Goal: Task Accomplishment & Management: Complete application form

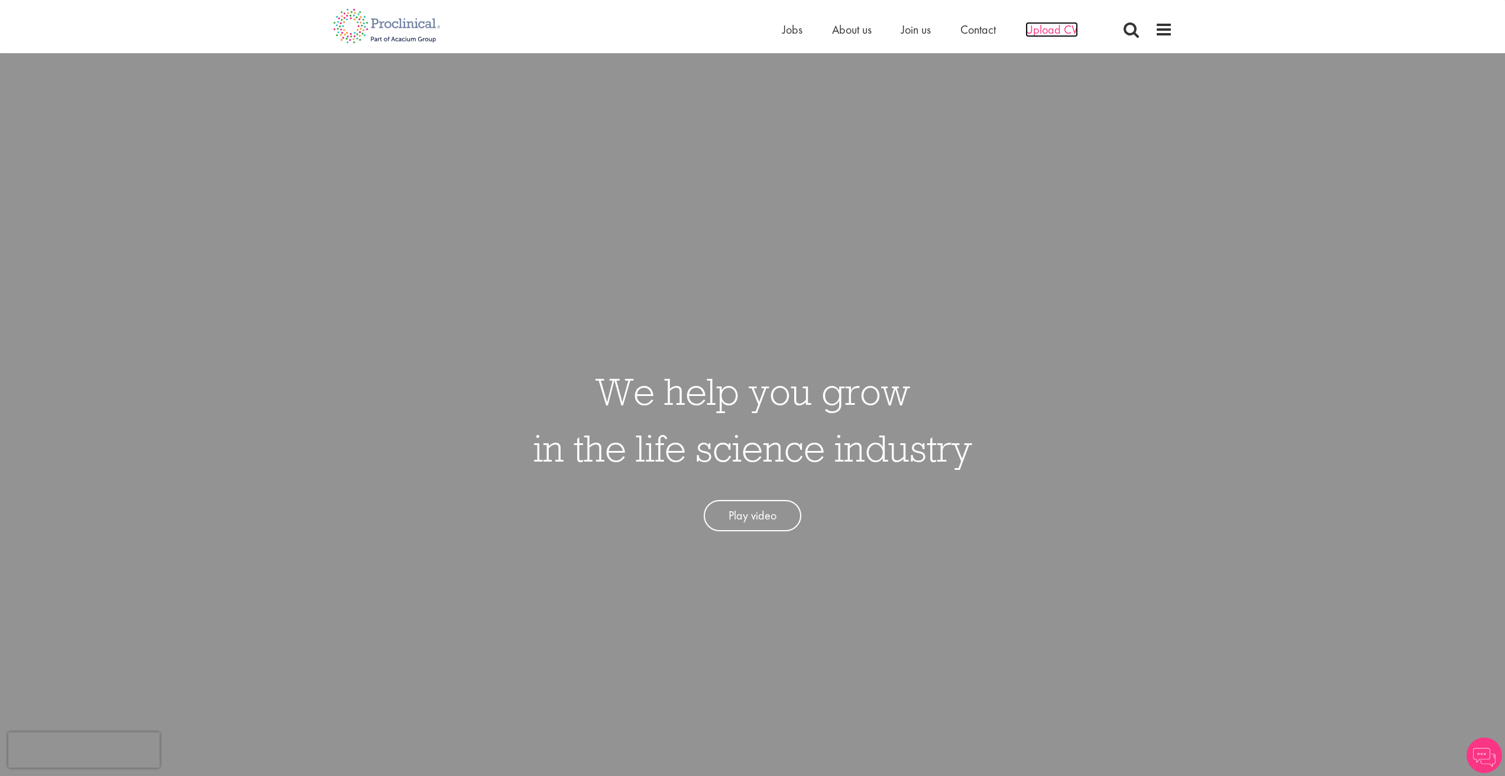
click at [1041, 23] on span "Upload CV" at bounding box center [1051, 29] width 53 height 15
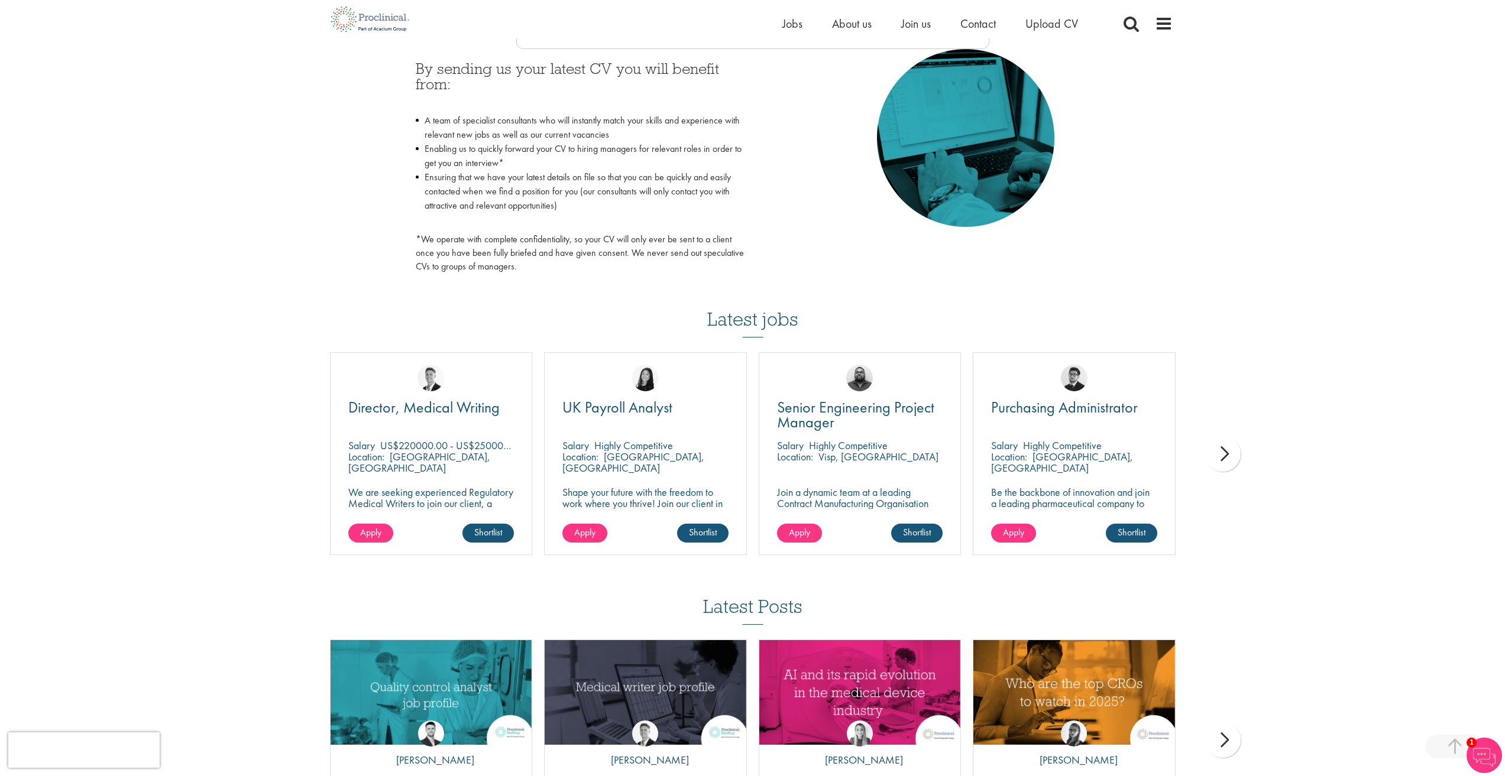
scroll to position [591, 0]
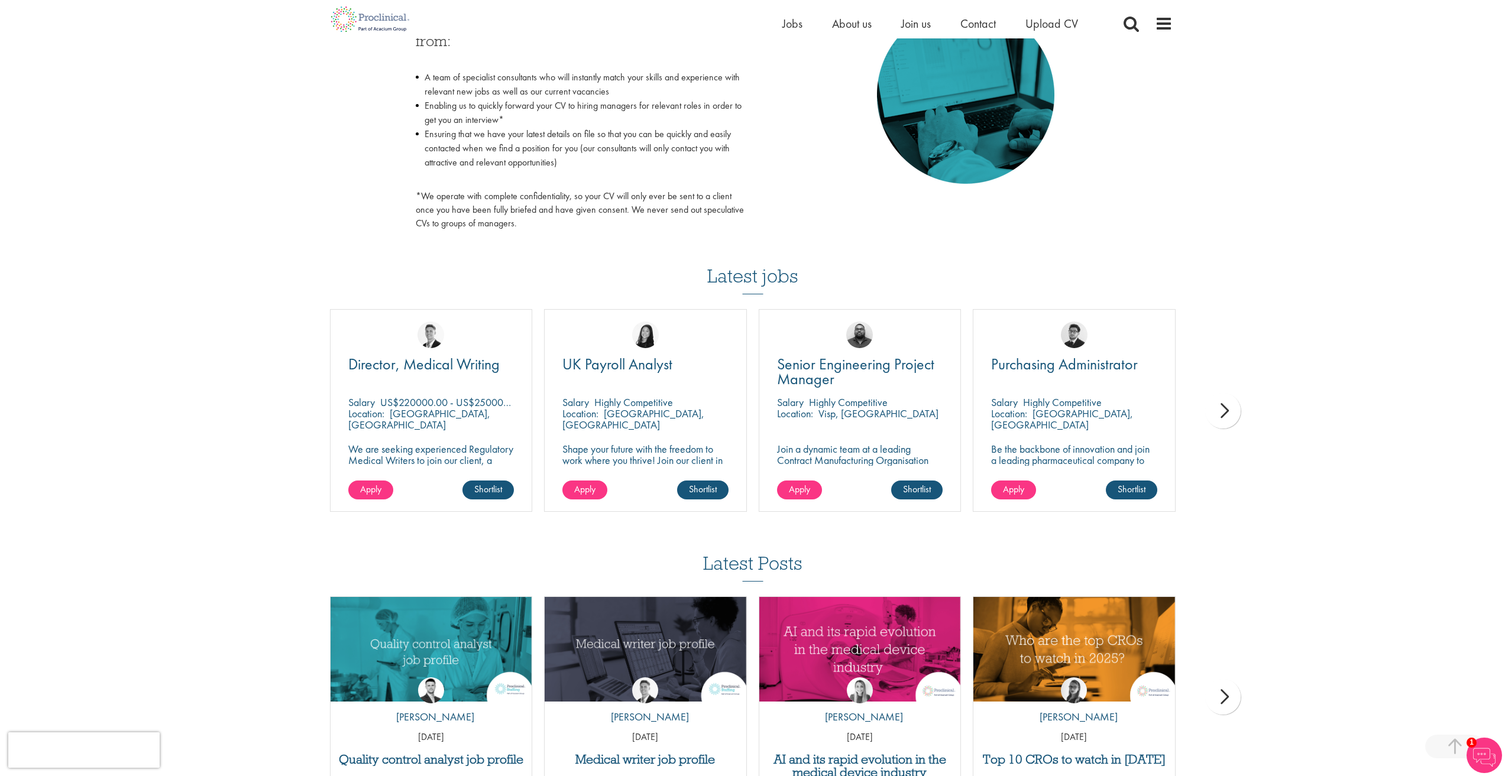
click at [1223, 409] on div "next" at bounding box center [1222, 410] width 35 height 35
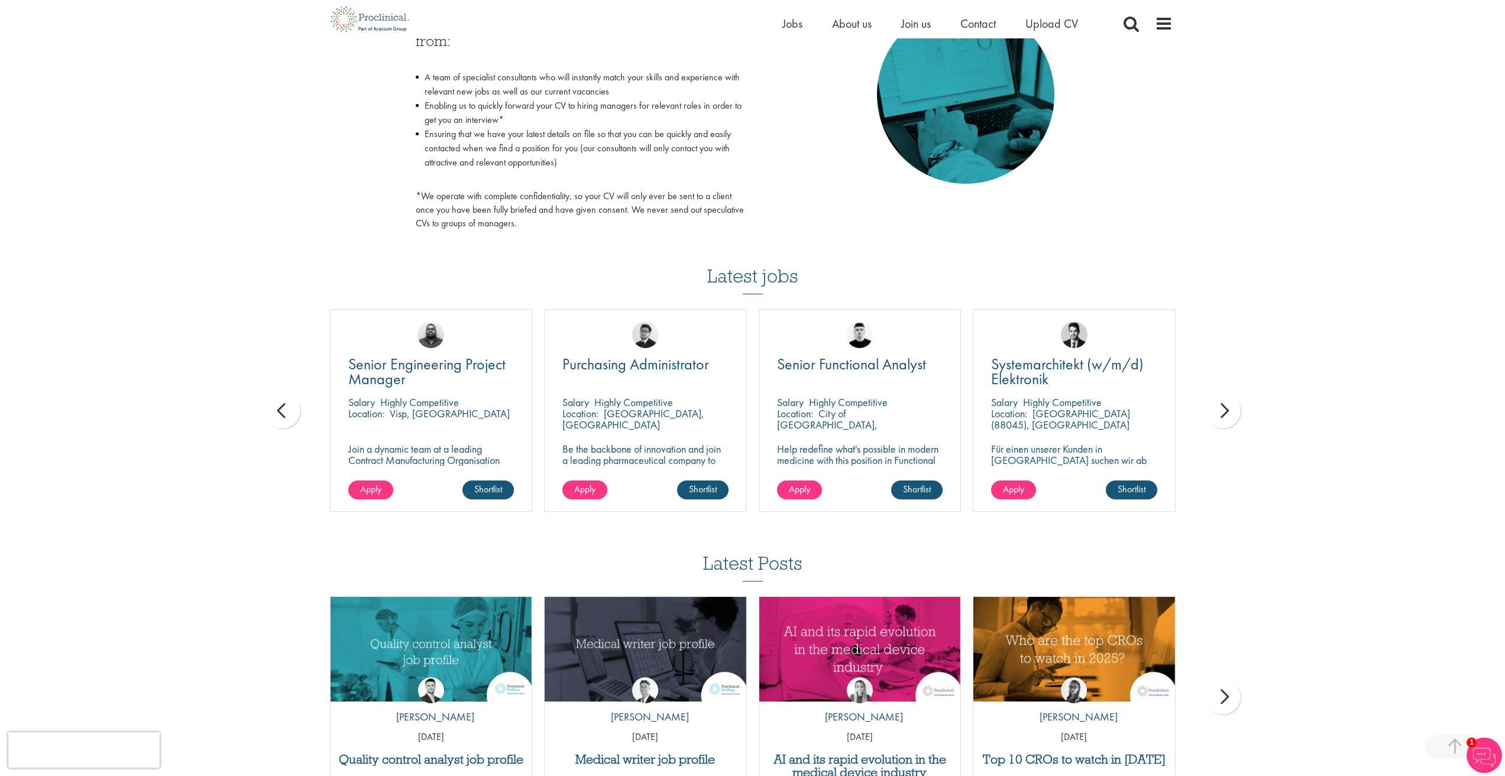
click at [1224, 409] on div "next" at bounding box center [1222, 410] width 35 height 35
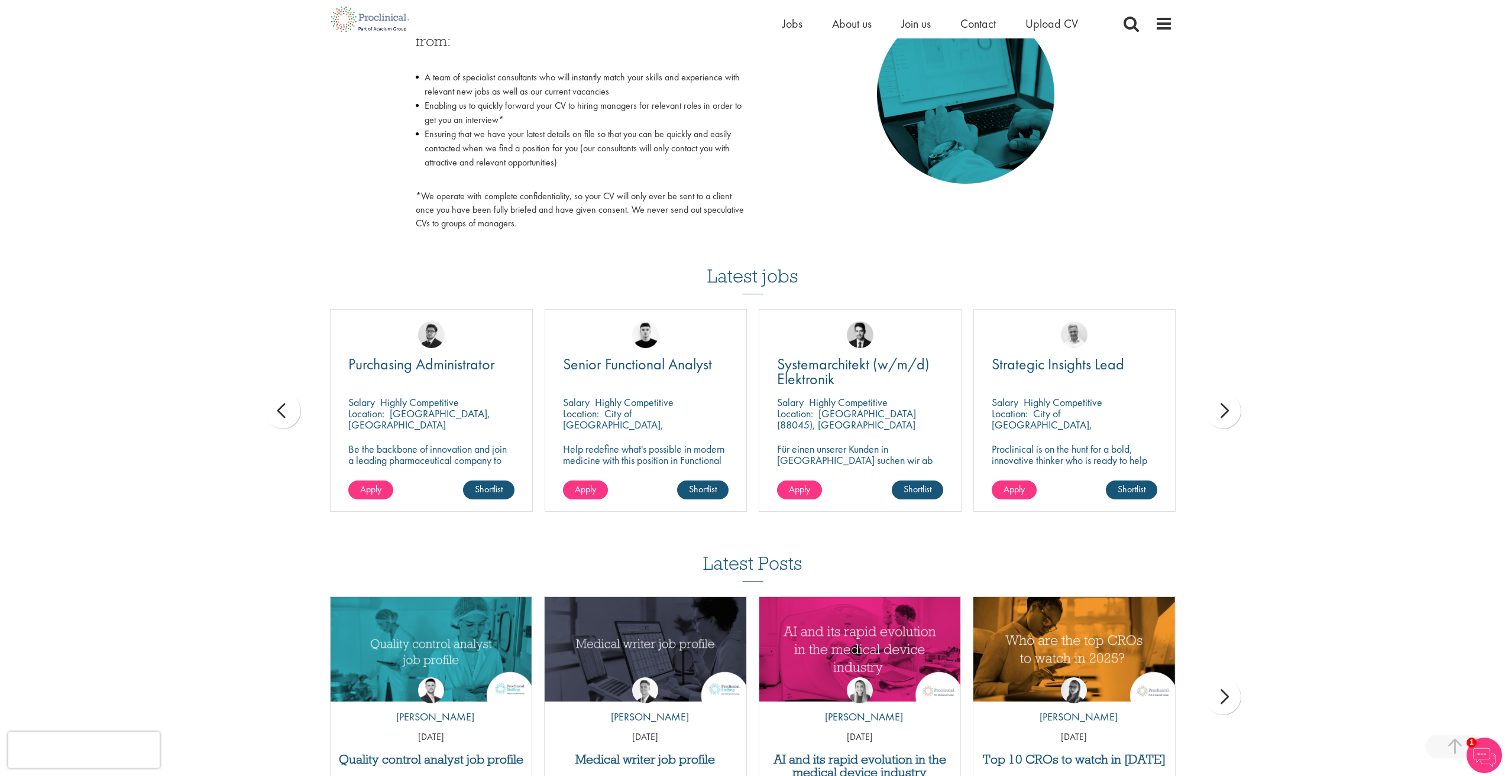
click at [1224, 409] on div "next" at bounding box center [1222, 410] width 35 height 35
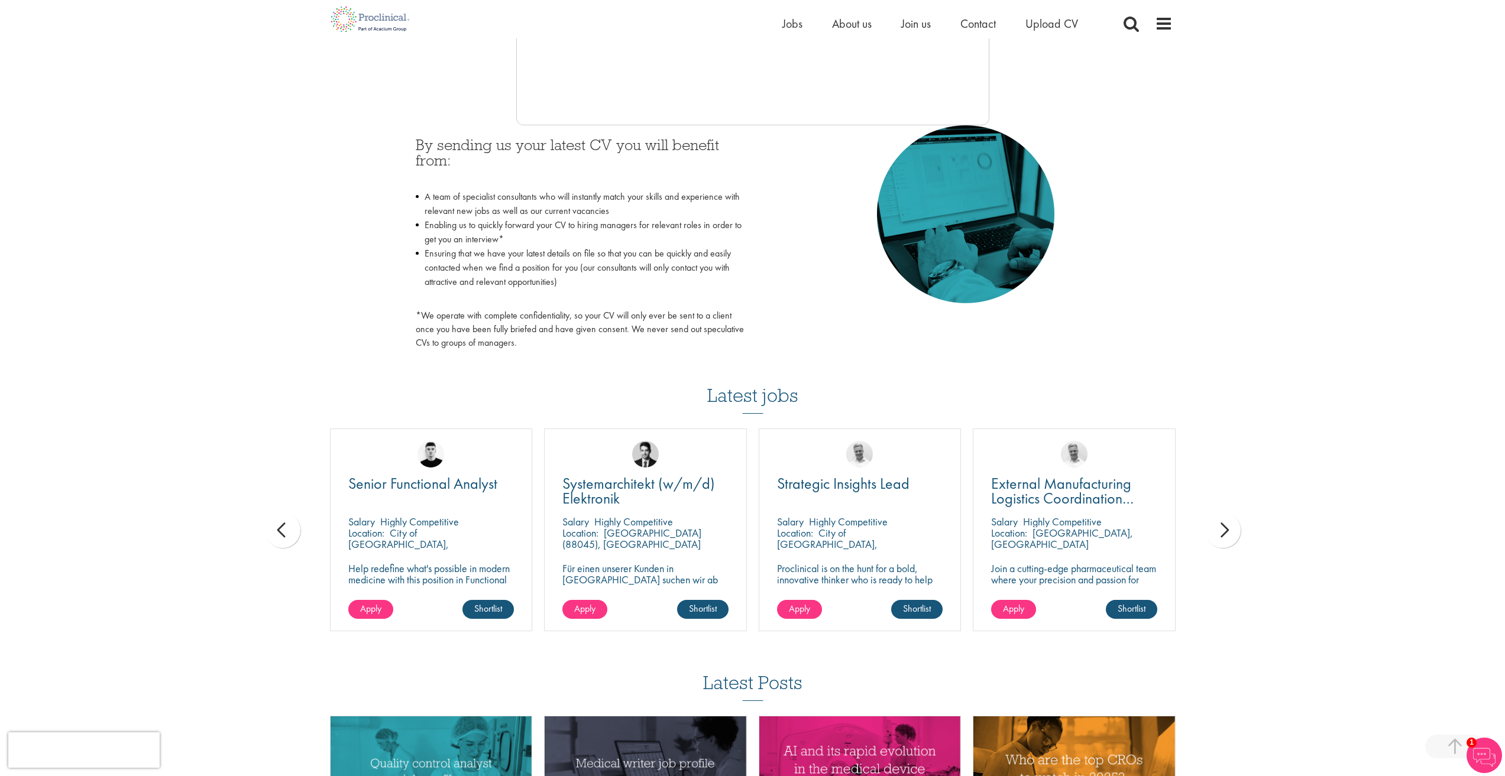
scroll to position [473, 0]
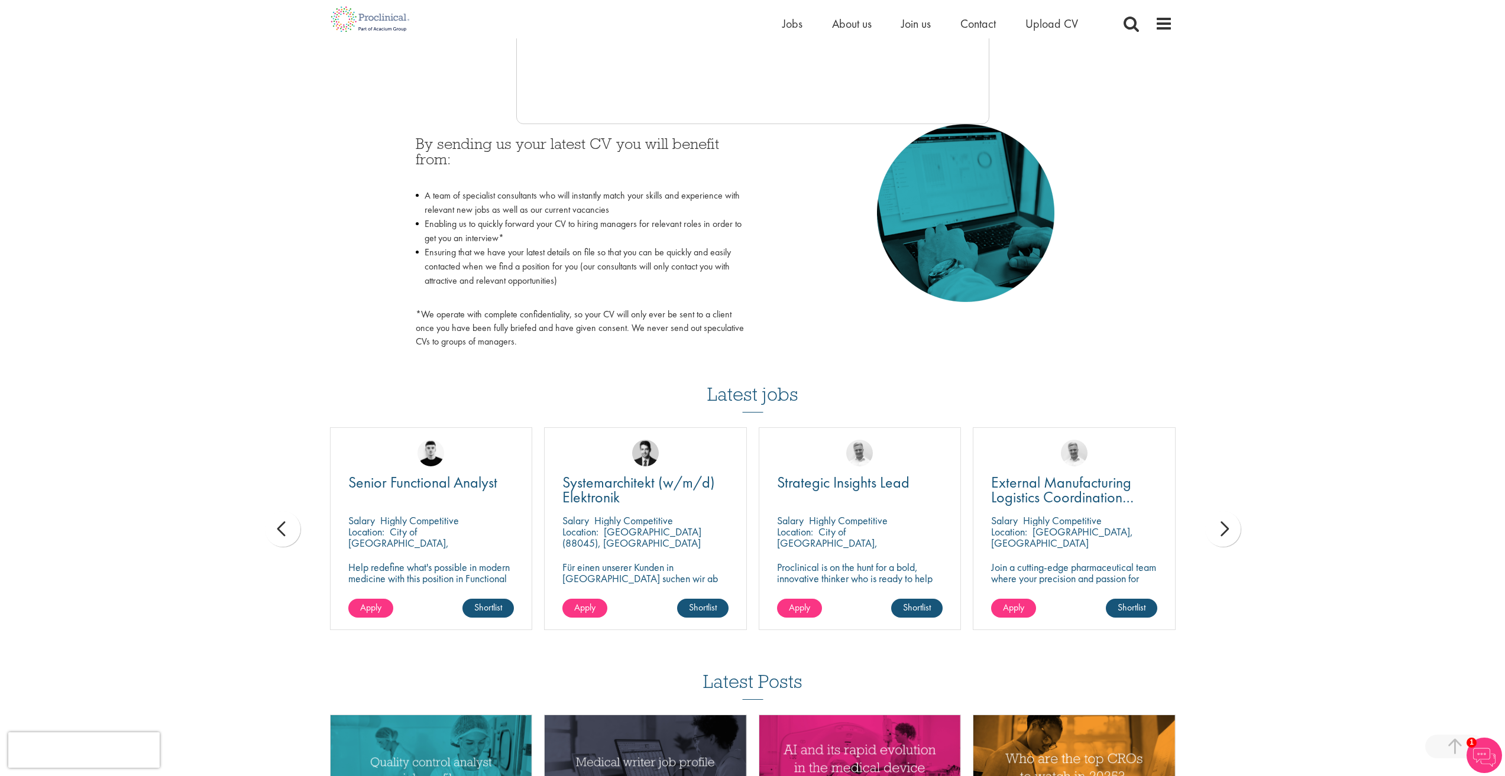
click at [1215, 142] on div "You are here: Home > Upload CV Upload CV Start getting matched with new jobs as…" at bounding box center [752, 245] width 1505 height 1436
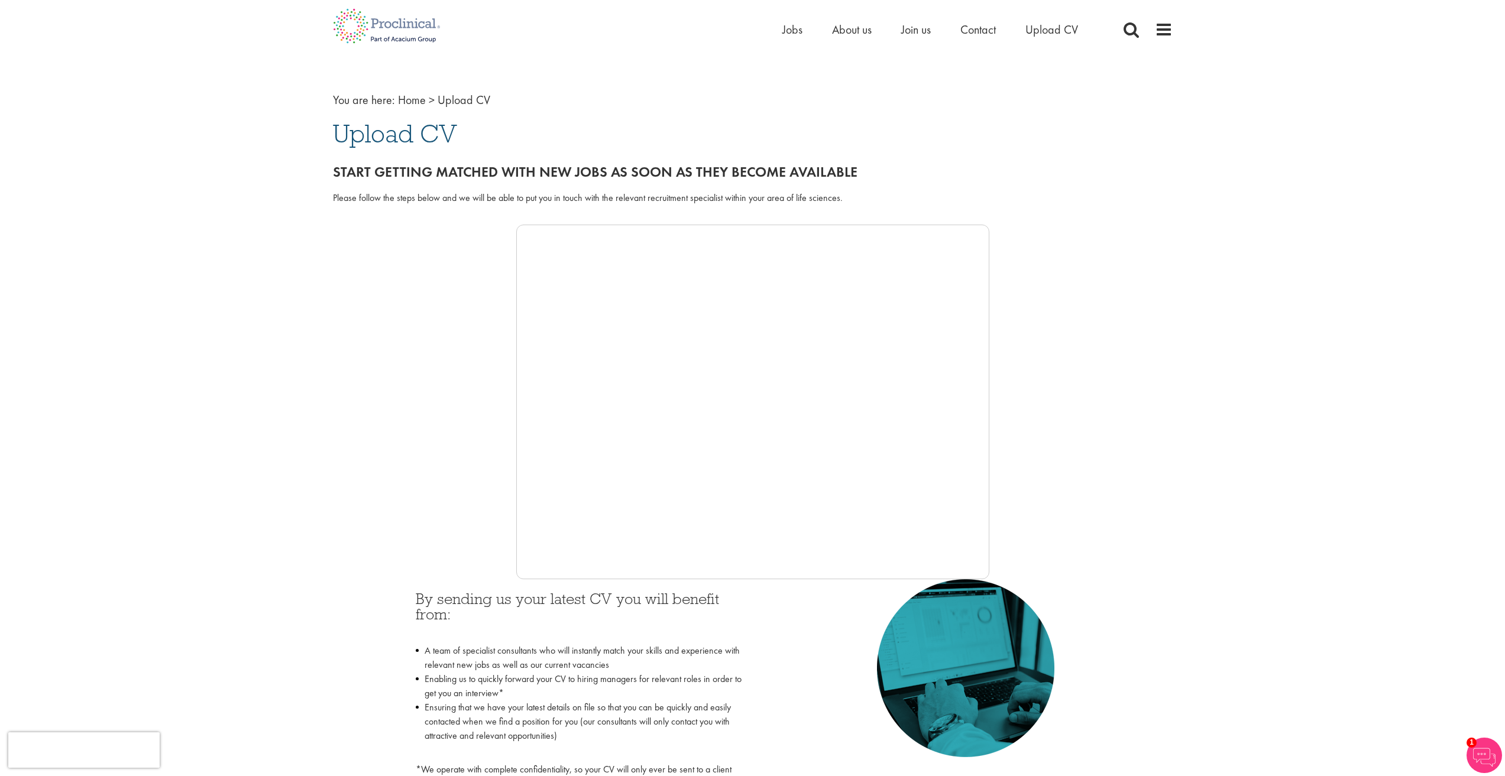
scroll to position [0, 0]
